Goal: Information Seeking & Learning: Check status

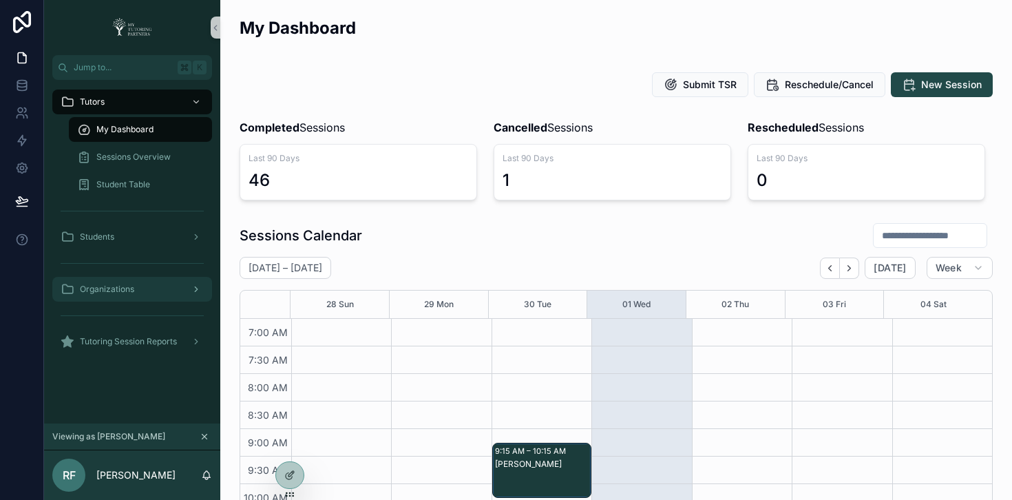
scroll to position [438, 0]
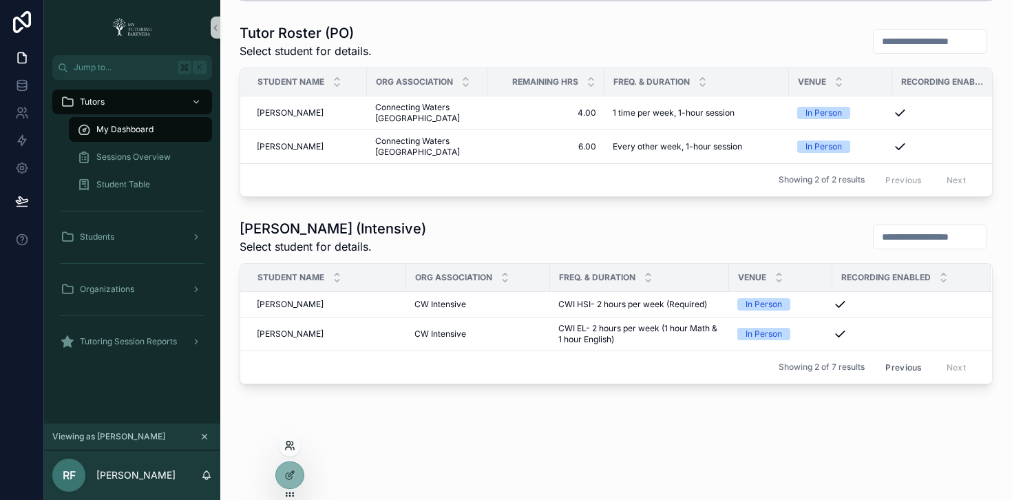
click at [292, 447] on icon at bounding box center [289, 445] width 11 height 11
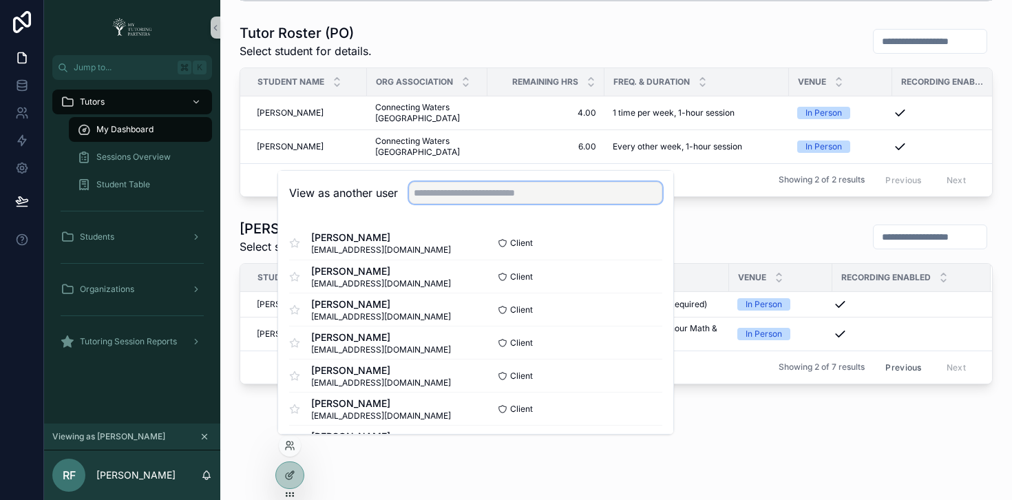
click at [476, 193] on input "text" at bounding box center [535, 193] width 253 height 22
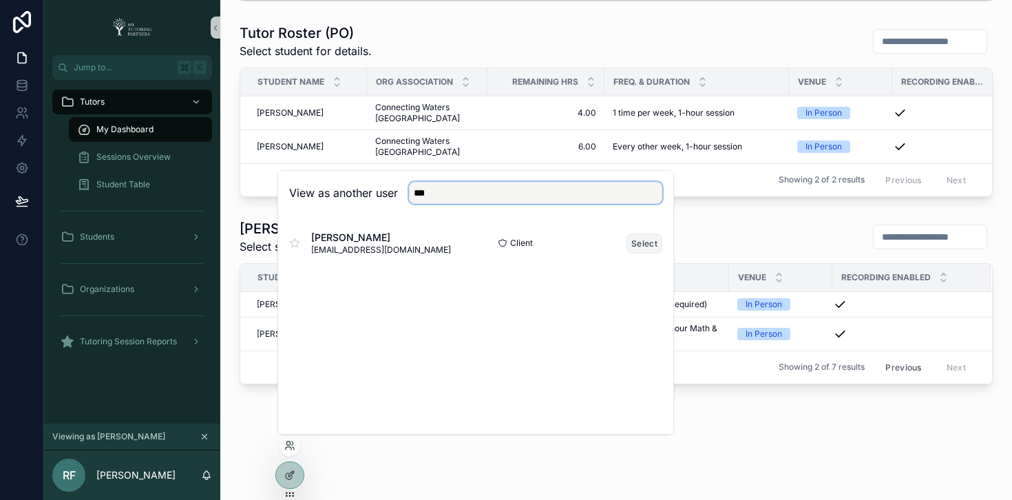
type input "***"
click at [649, 246] on button "Select" at bounding box center [644, 243] width 36 height 20
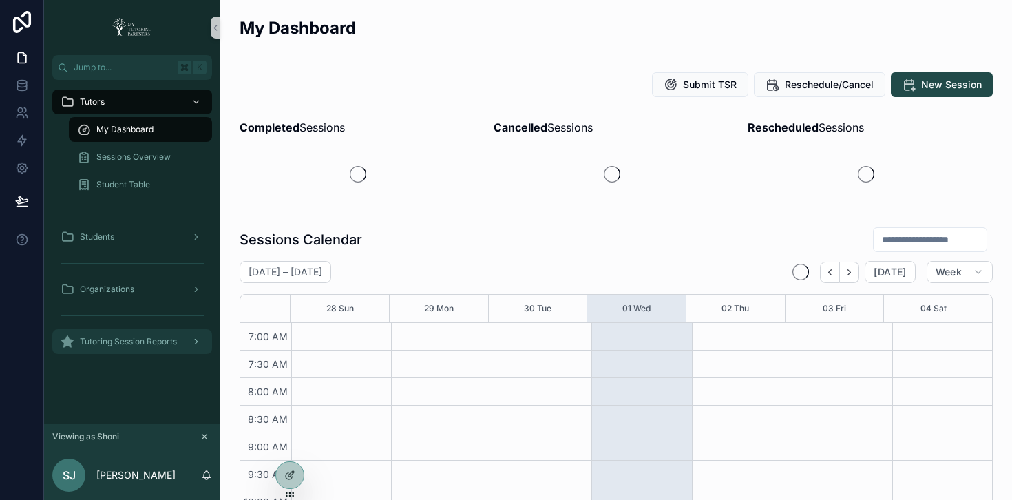
scroll to position [385, 0]
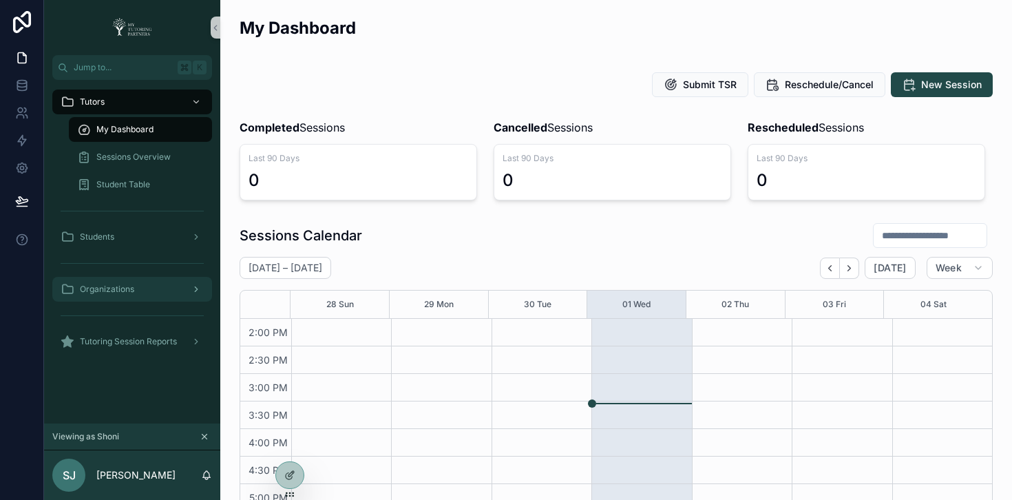
click at [132, 290] on span "Organizations" at bounding box center [107, 289] width 54 height 11
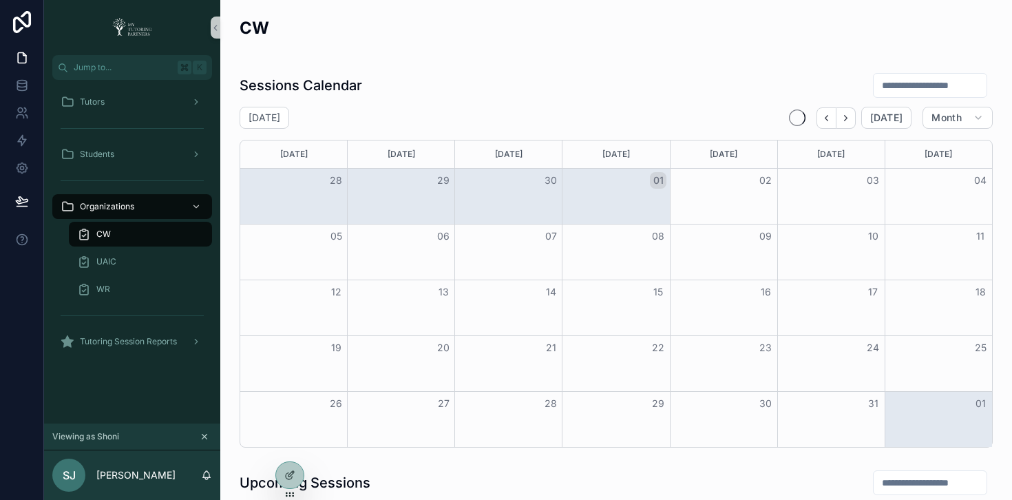
click at [169, 235] on div "CW" at bounding box center [140, 234] width 127 height 22
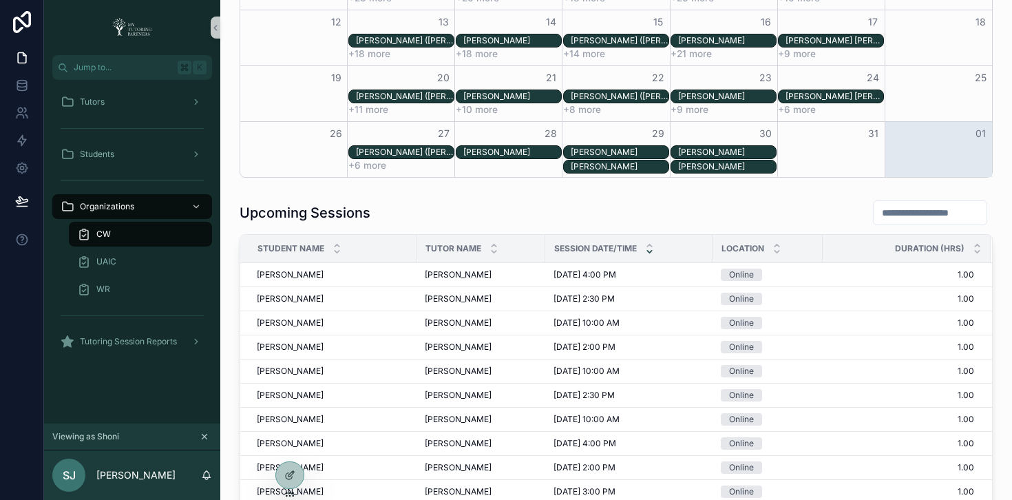
scroll to position [268, 0]
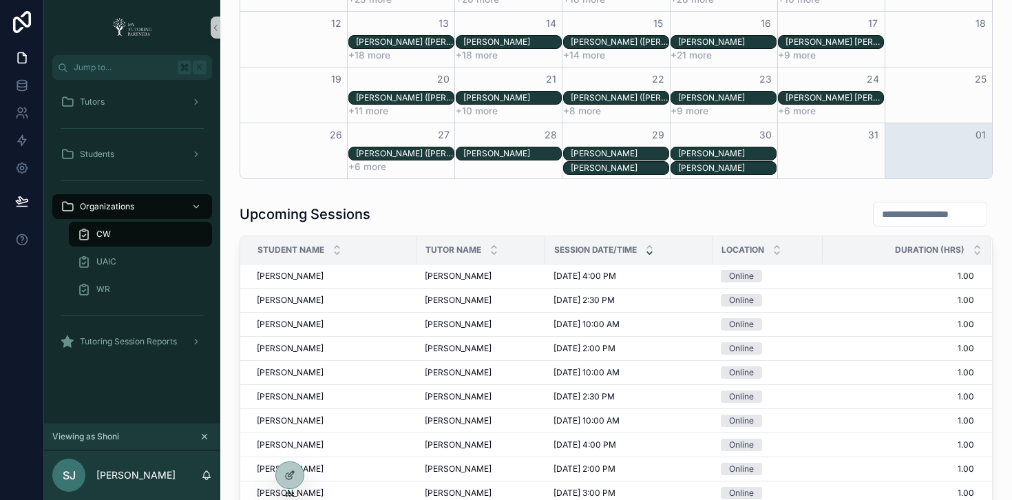
click at [889, 212] on input "scrollable content" at bounding box center [929, 213] width 113 height 19
click at [888, 213] on input "scrollable content" at bounding box center [929, 213] width 113 height 19
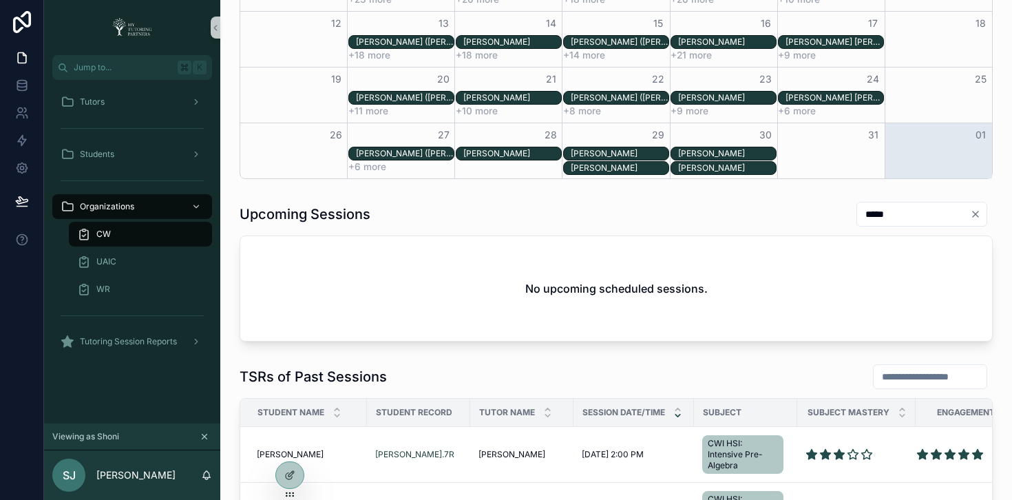
click at [865, 210] on input "*****" at bounding box center [913, 213] width 113 height 19
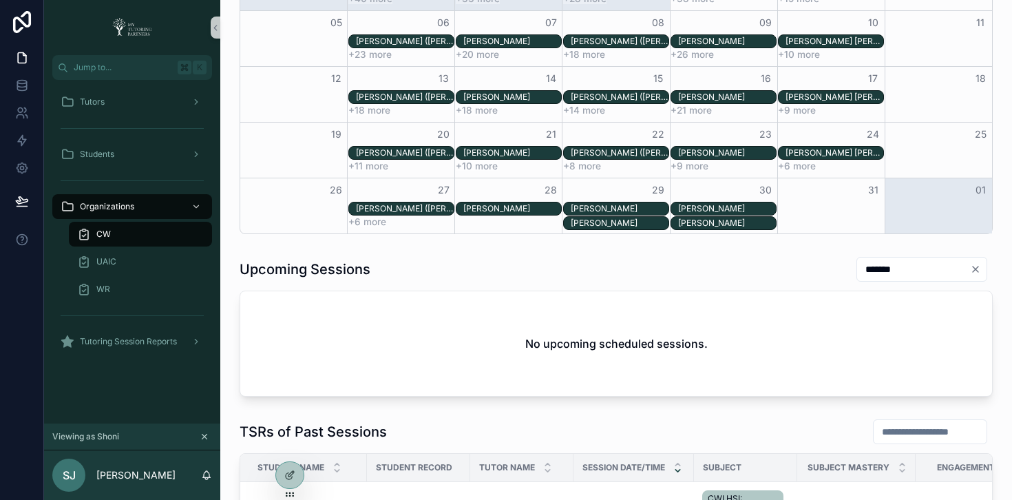
scroll to position [63, 0]
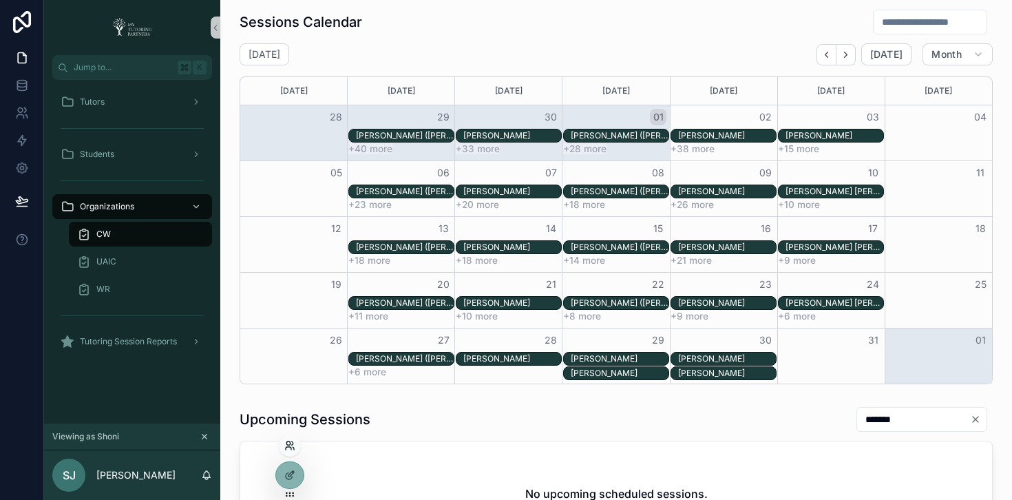
type input "*******"
click at [292, 449] on icon at bounding box center [289, 445] width 11 height 11
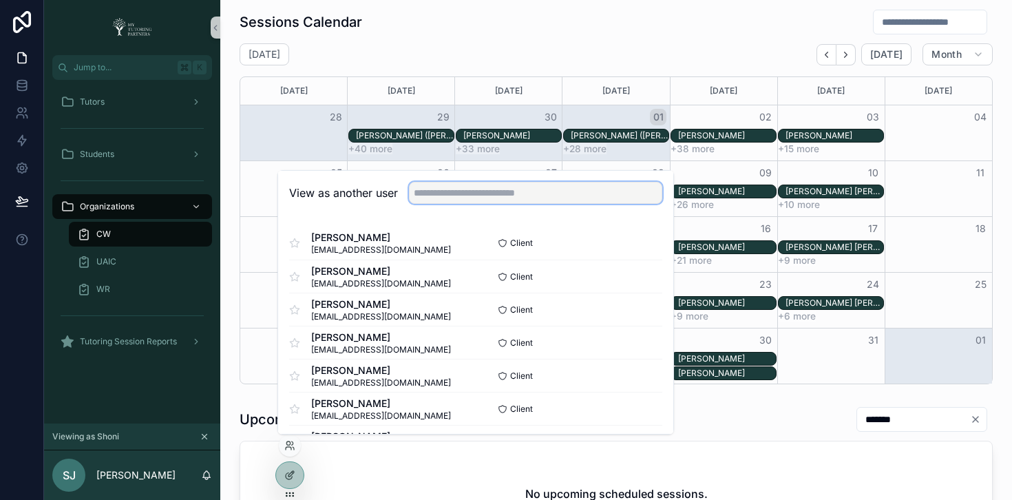
click at [460, 190] on input "text" at bounding box center [535, 193] width 253 height 22
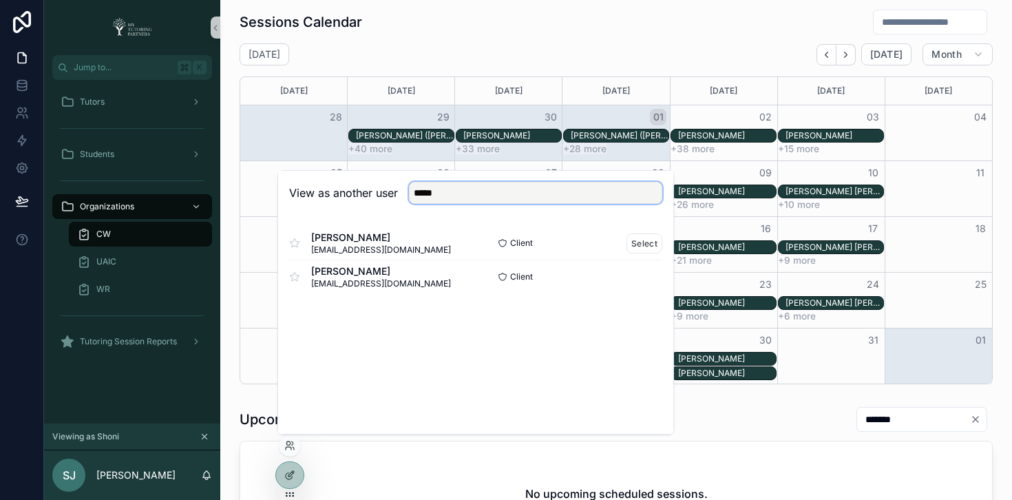
type input "*****"
click at [370, 246] on span "mariaquanleo@gmail.com" at bounding box center [381, 249] width 140 height 11
click at [645, 242] on button "Select" at bounding box center [644, 243] width 36 height 20
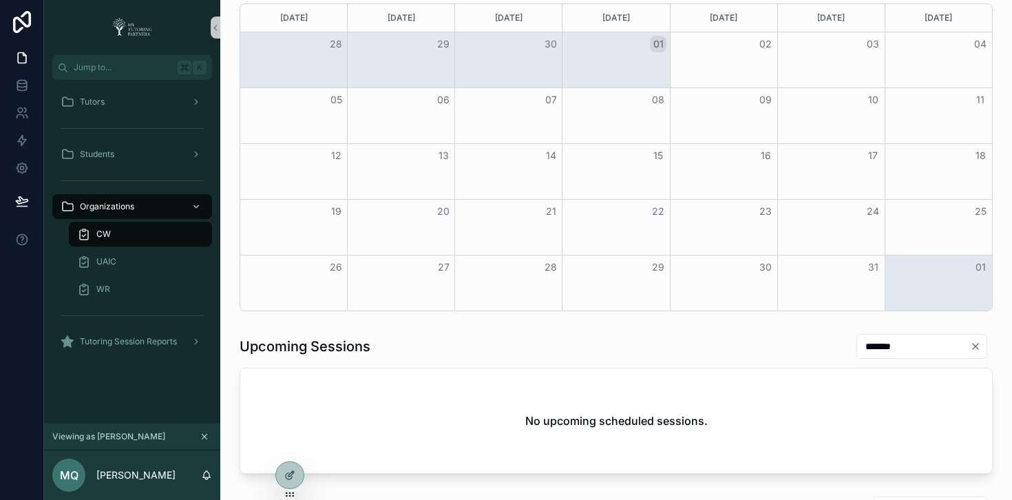
scroll to position [243, 0]
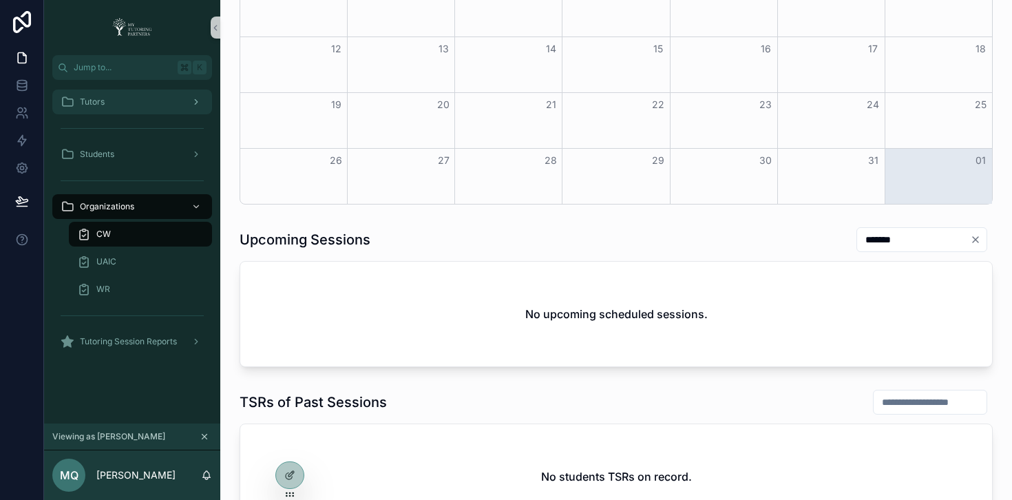
click at [127, 110] on div "Tutors" at bounding box center [132, 102] width 143 height 22
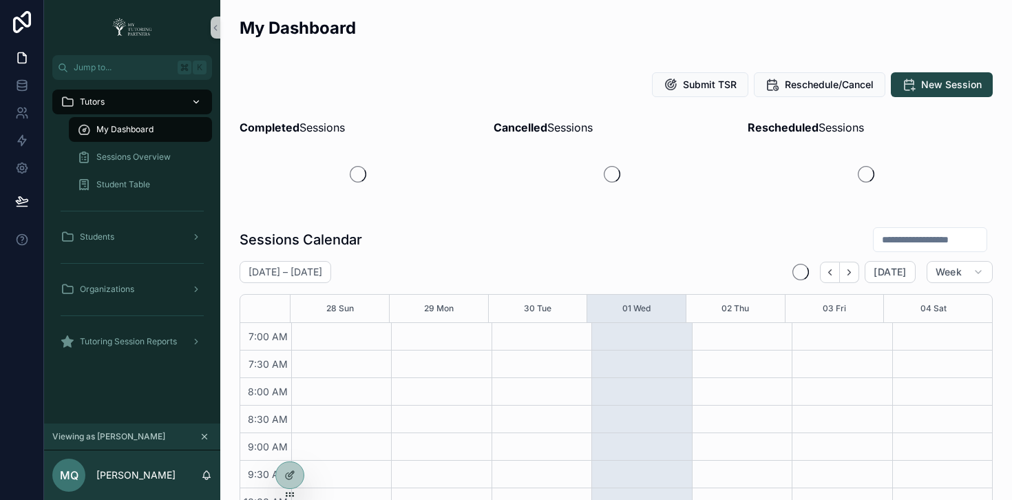
scroll to position [385, 0]
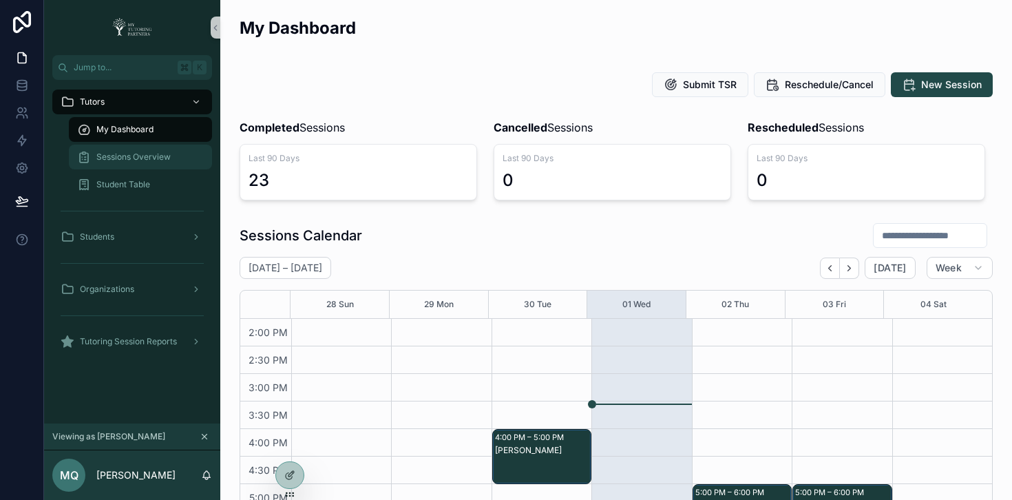
click at [133, 155] on span "Sessions Overview" at bounding box center [133, 156] width 74 height 11
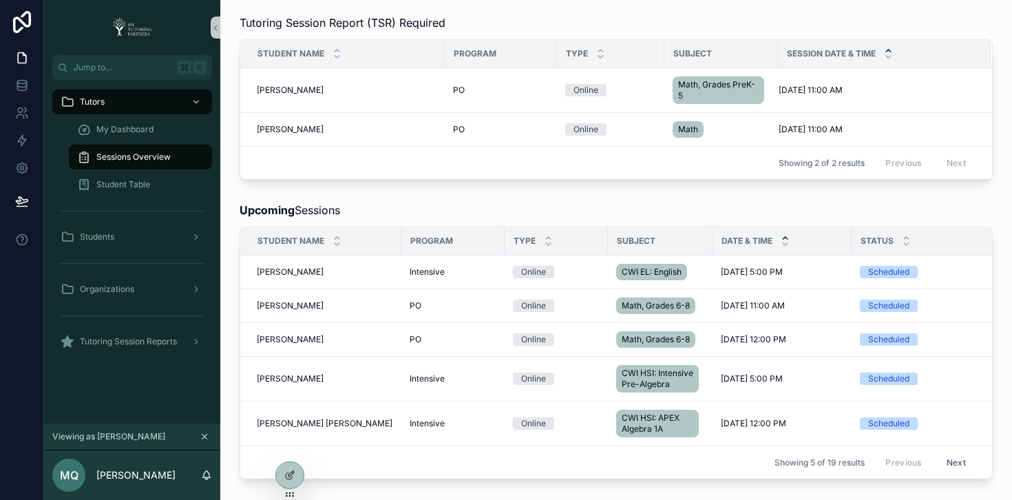
scroll to position [228, 0]
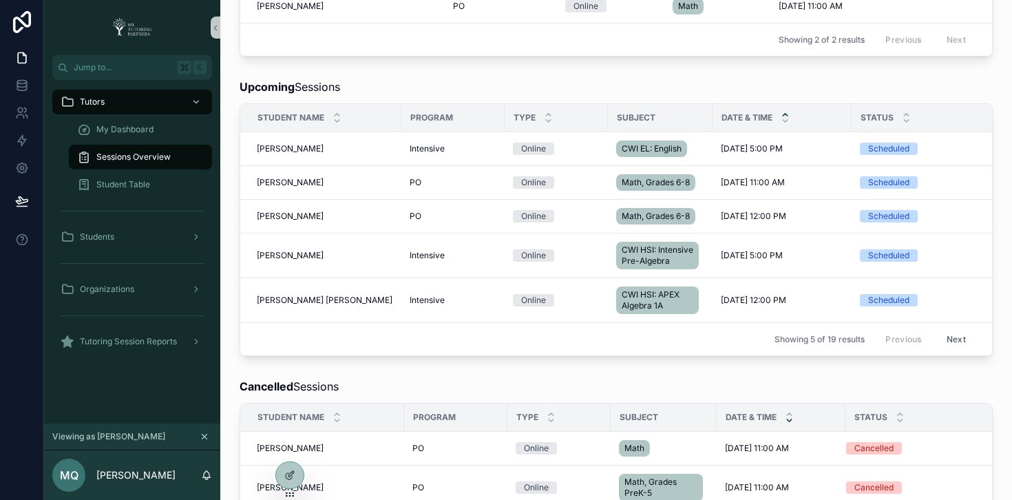
click at [952, 347] on button "Next" at bounding box center [956, 338] width 39 height 21
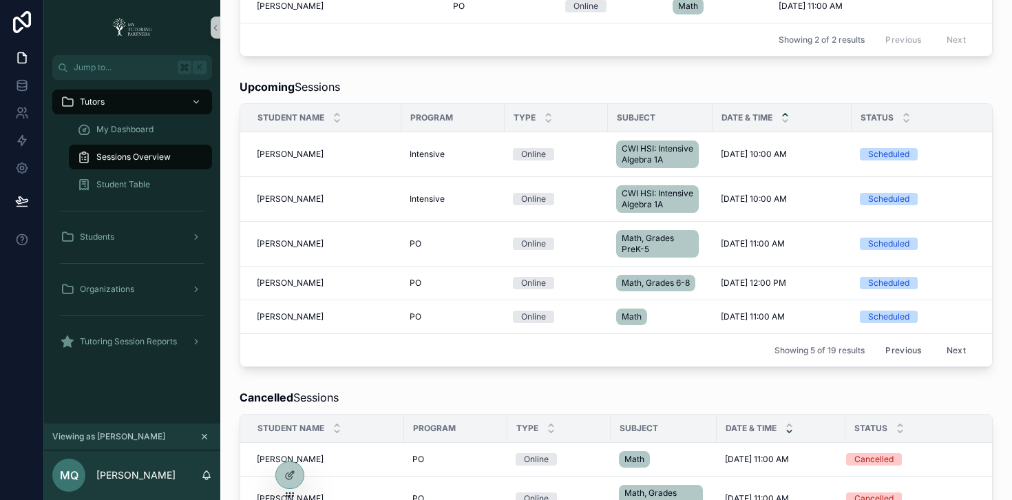
click at [884, 361] on button "Previous" at bounding box center [902, 349] width 55 height 21
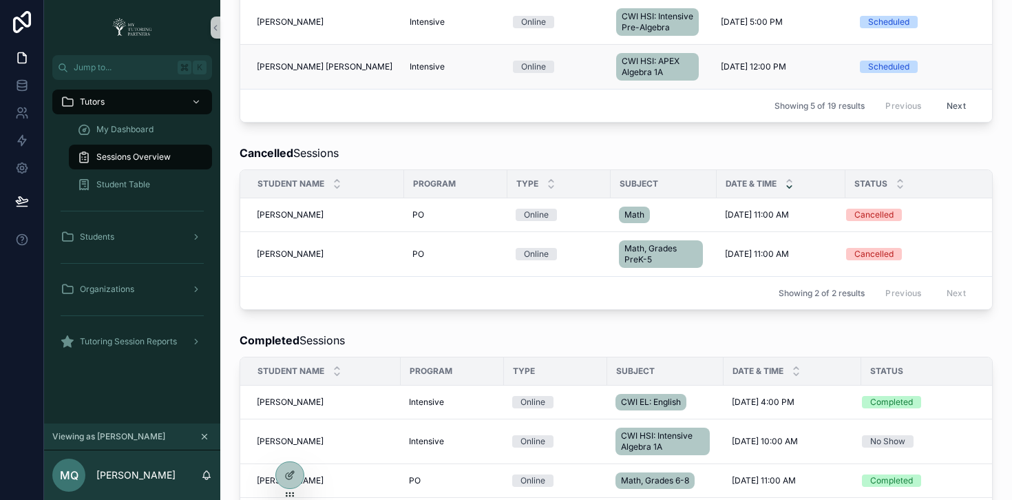
scroll to position [512, 0]
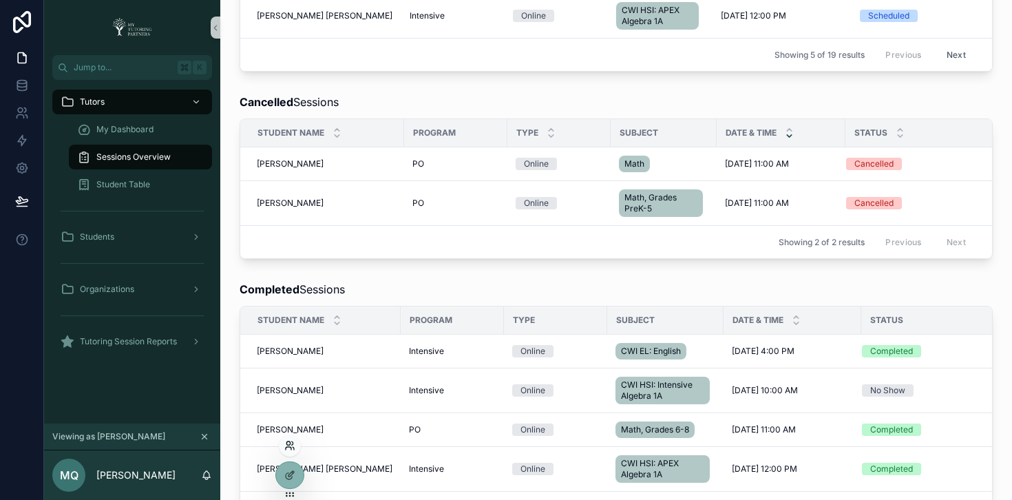
click at [290, 447] on icon at bounding box center [289, 448] width 6 height 3
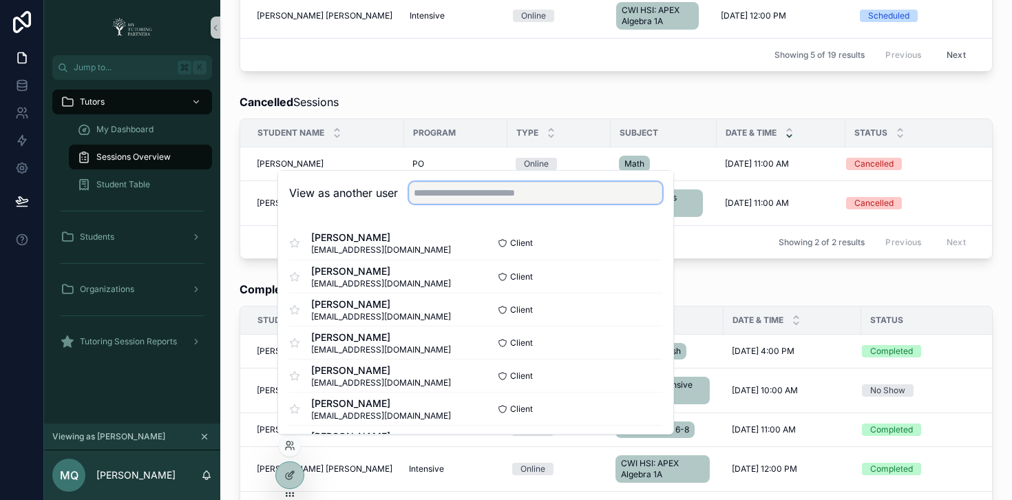
click at [484, 195] on input "text" at bounding box center [535, 193] width 253 height 22
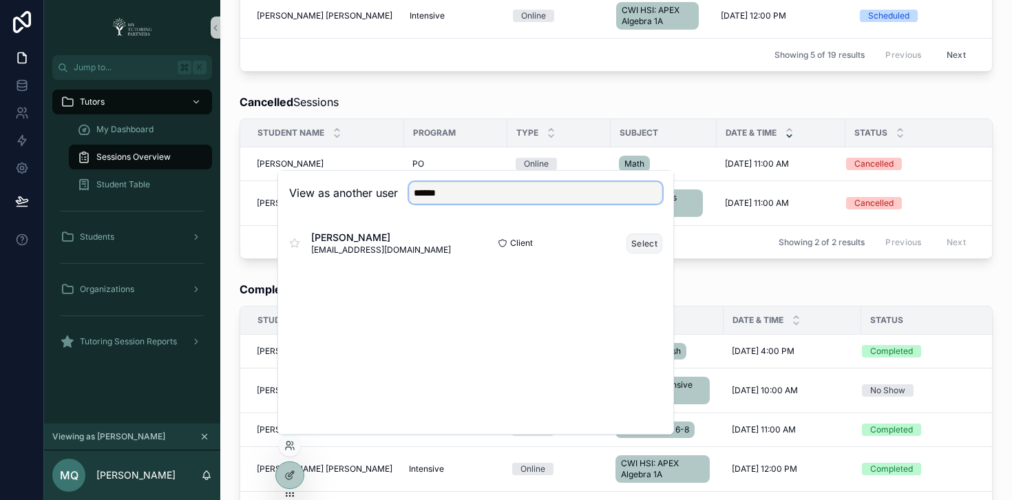
type input "******"
click at [647, 244] on button "Select" at bounding box center [644, 243] width 36 height 20
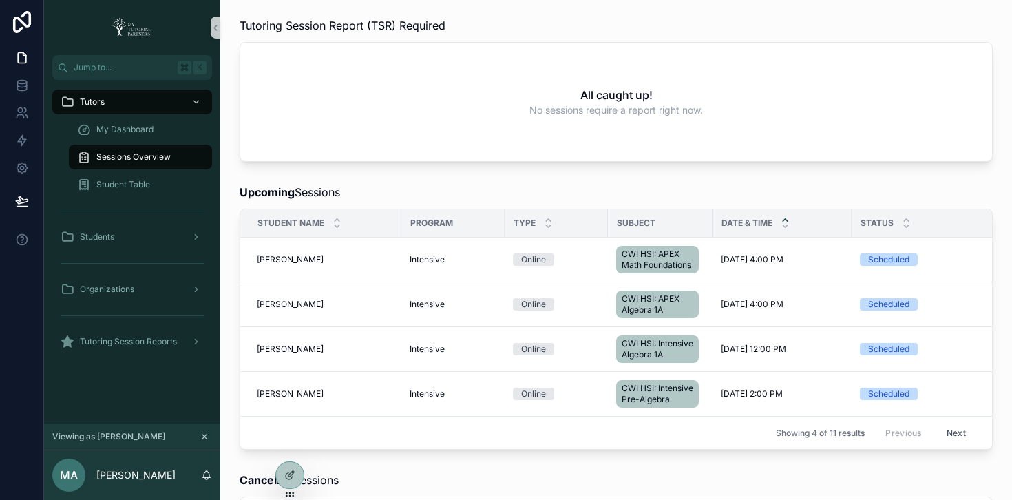
scroll to position [116, 0]
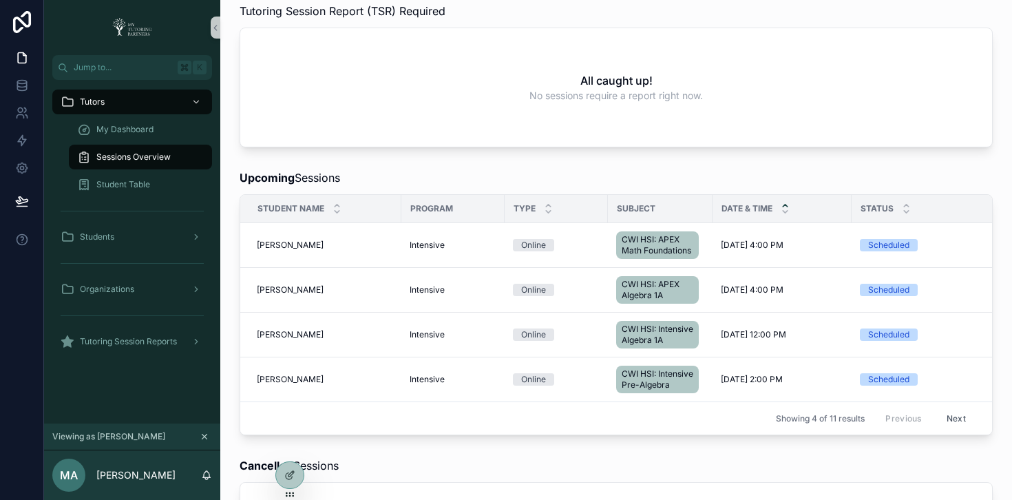
click at [945, 429] on button "Next" at bounding box center [956, 417] width 39 height 21
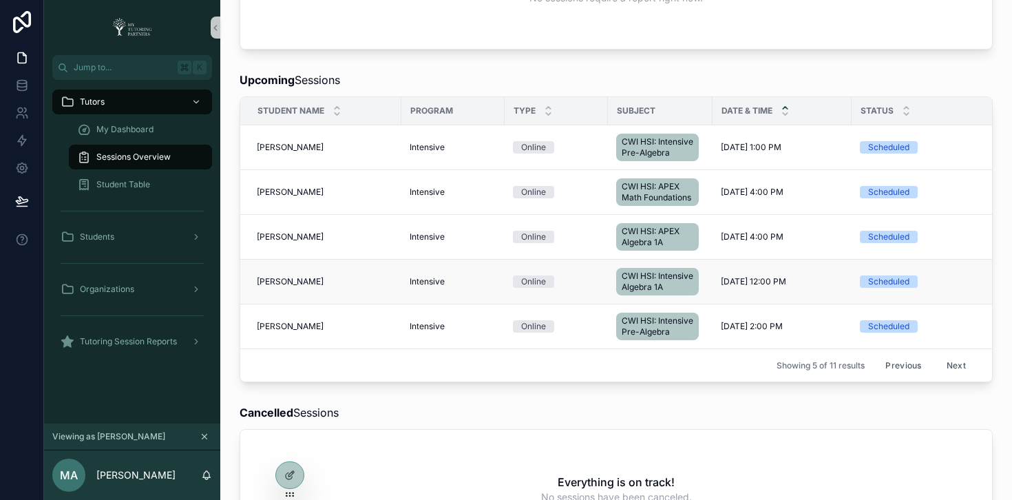
scroll to position [453, 0]
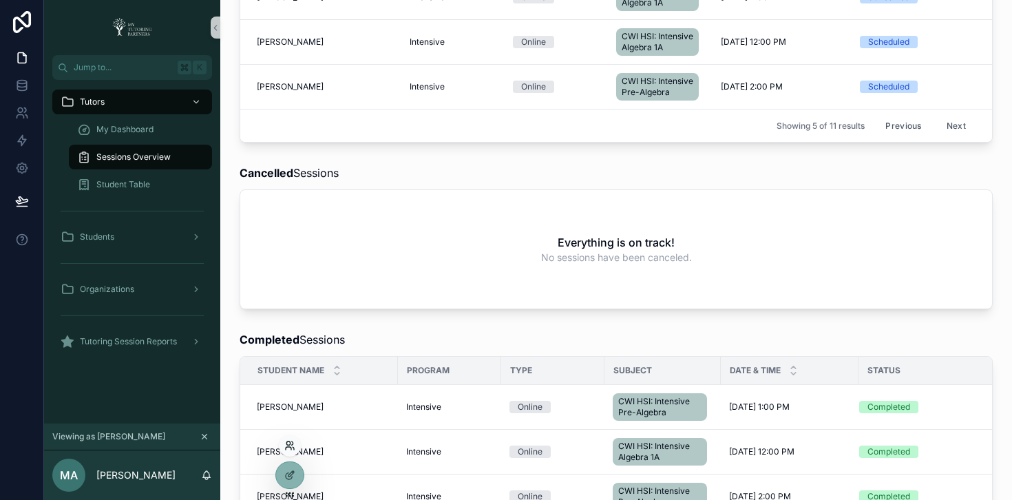
click at [294, 447] on icon at bounding box center [292, 448] width 1 height 3
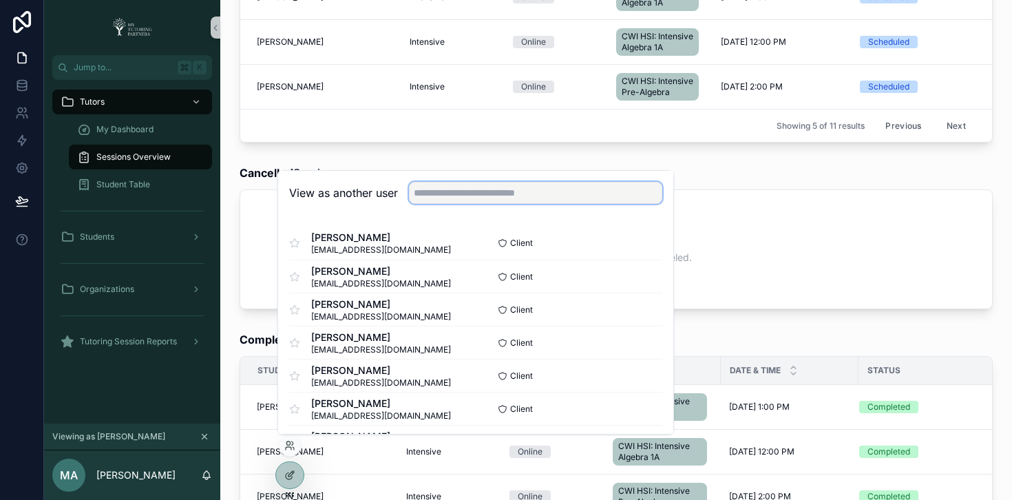
click at [462, 197] on input "text" at bounding box center [535, 193] width 253 height 22
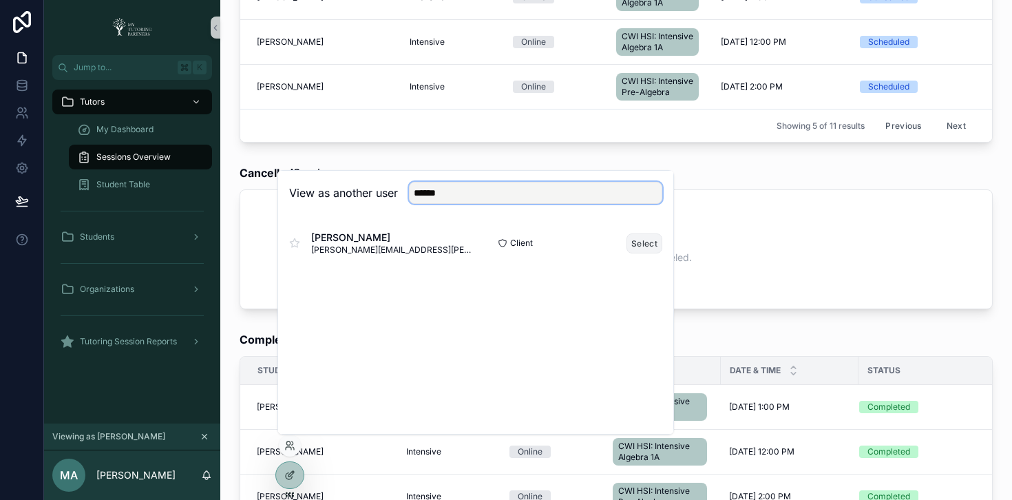
type input "******"
click at [633, 244] on button "Select" at bounding box center [644, 243] width 36 height 20
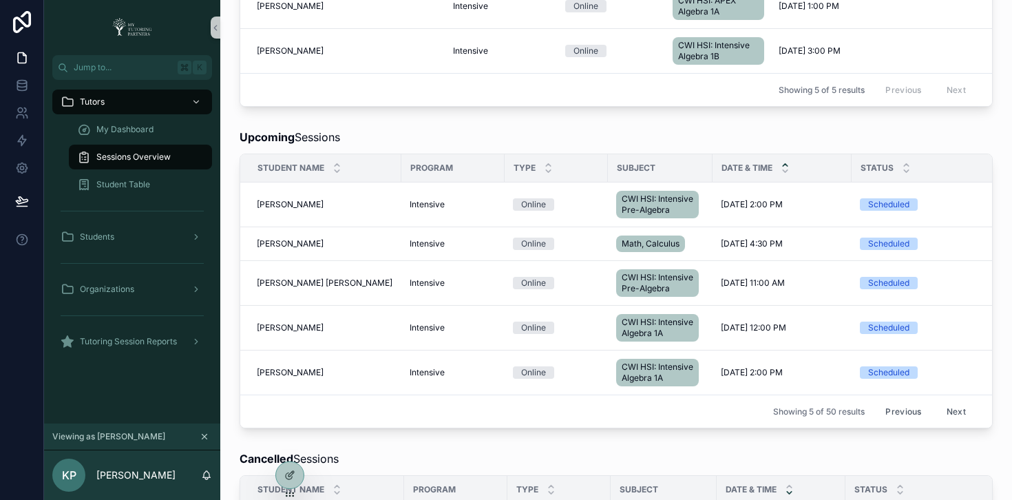
scroll to position [325, 0]
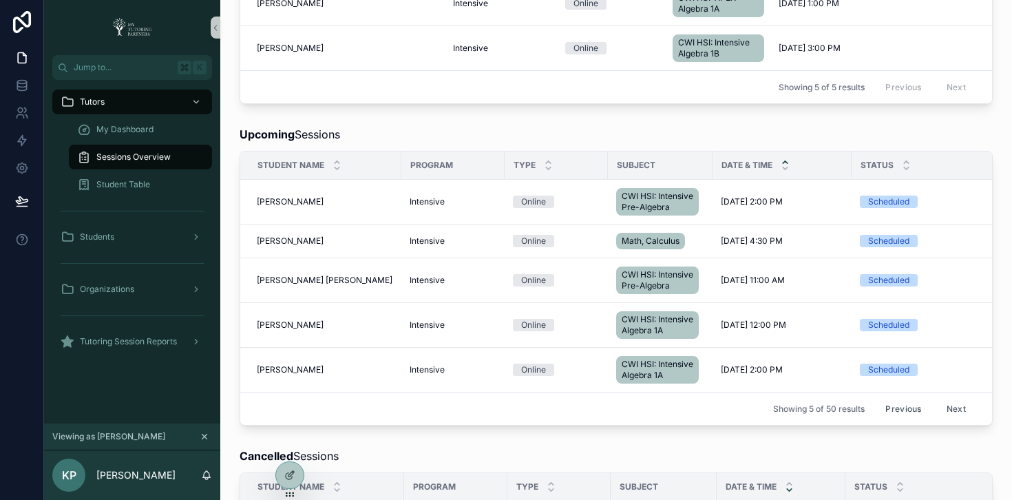
click at [939, 419] on button "Next" at bounding box center [956, 408] width 39 height 21
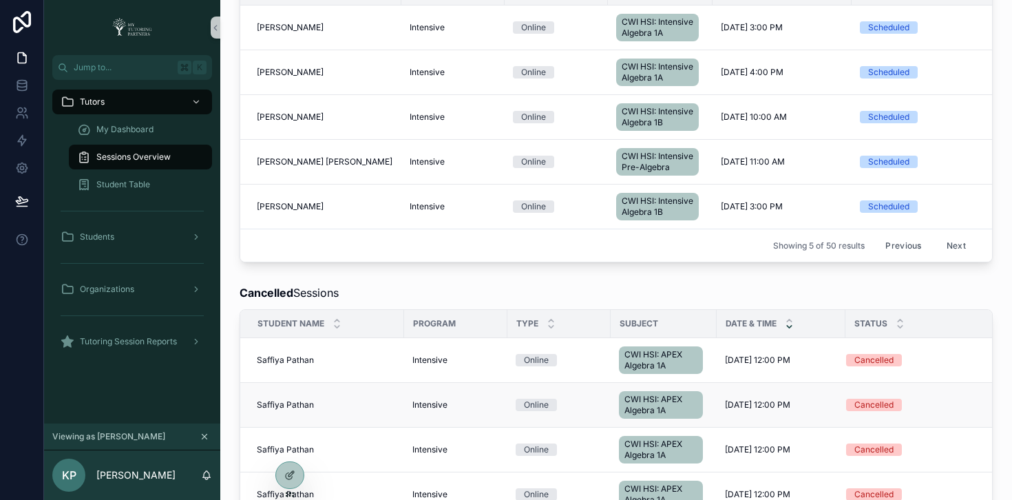
scroll to position [564, 0]
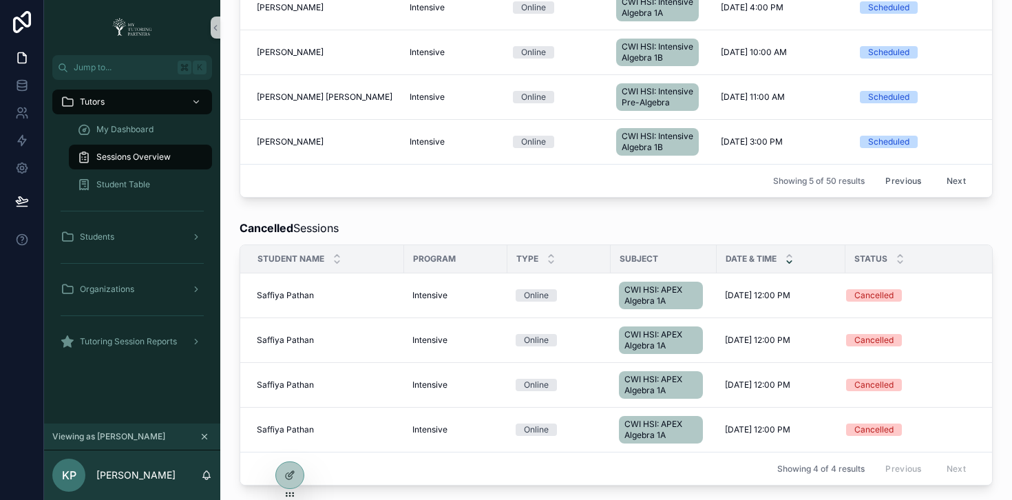
click at [956, 191] on button "Next" at bounding box center [956, 180] width 39 height 21
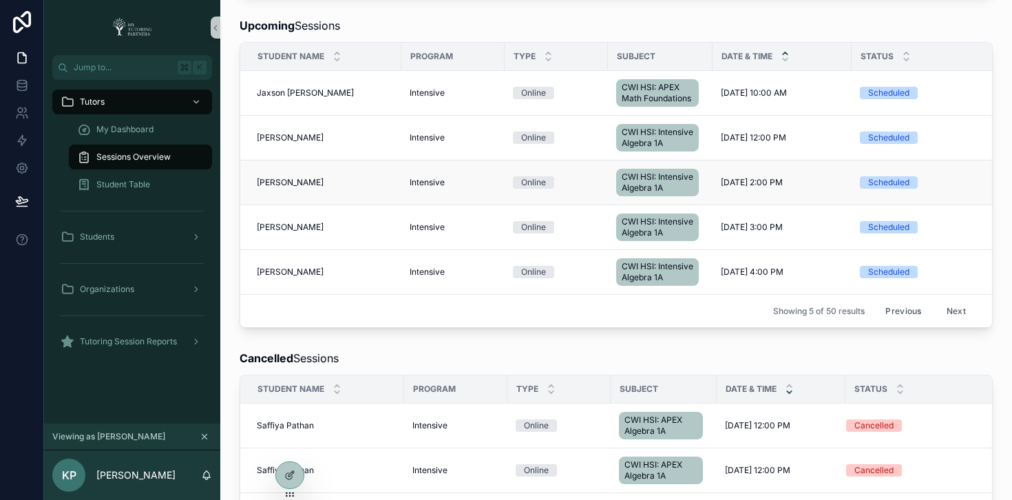
scroll to position [415, 0]
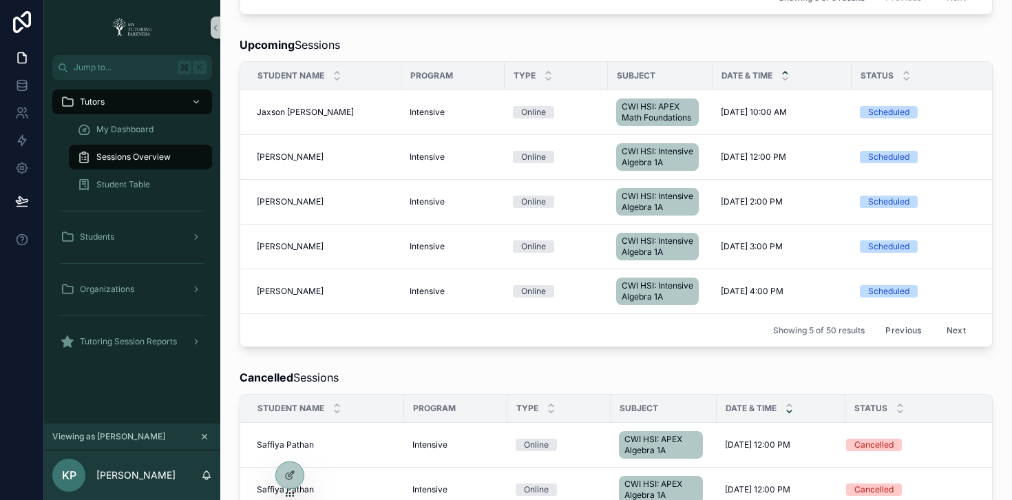
click at [946, 341] on button "Next" at bounding box center [956, 329] width 39 height 21
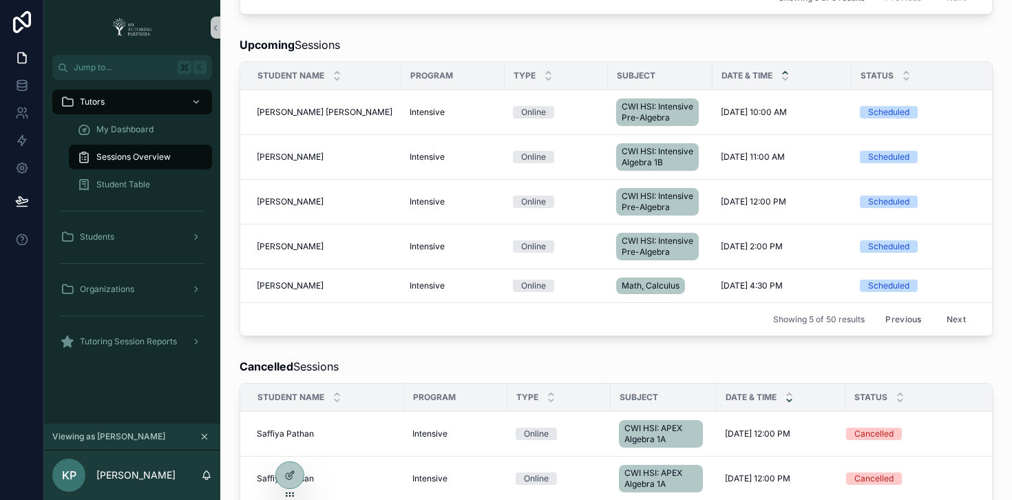
click at [946, 335] on div "Showing 5 of 50 results Previous Next" at bounding box center [615, 318] width 751 height 33
click at [289, 445] on icon at bounding box center [289, 445] width 11 height 11
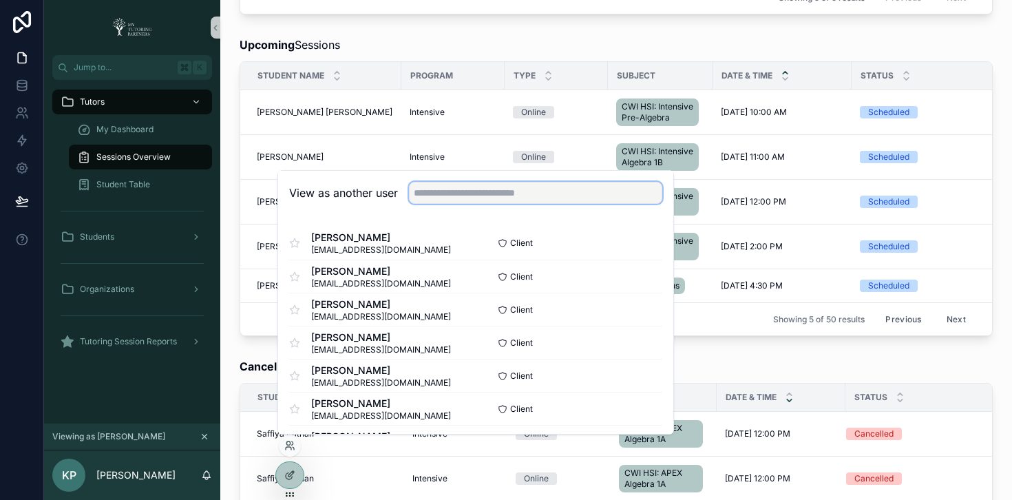
click at [458, 197] on input "text" at bounding box center [535, 193] width 253 height 22
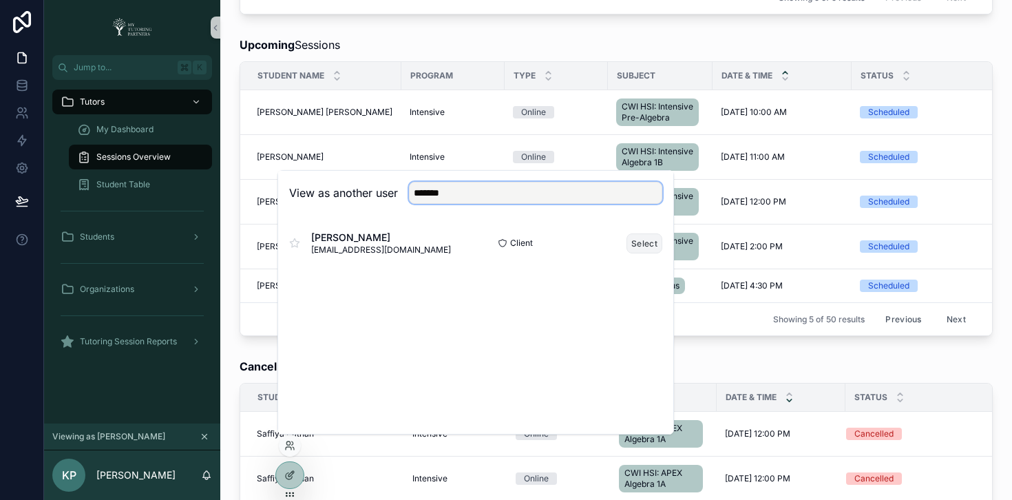
type input "*******"
click at [644, 244] on button "Select" at bounding box center [644, 243] width 36 height 20
